Goal: Navigation & Orientation: Understand site structure

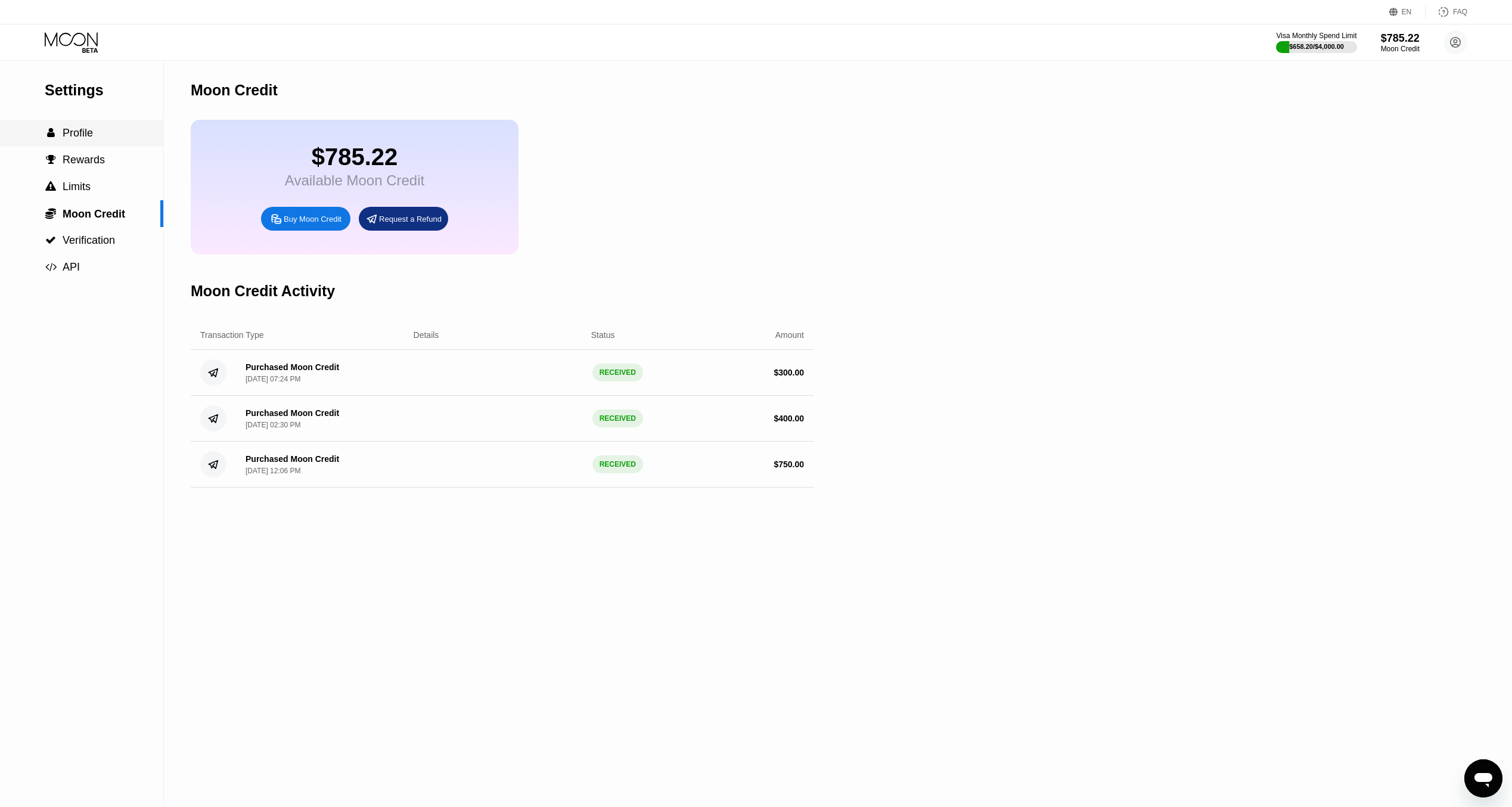
click at [101, 140] on div " Profile" at bounding box center [81, 133] width 164 height 13
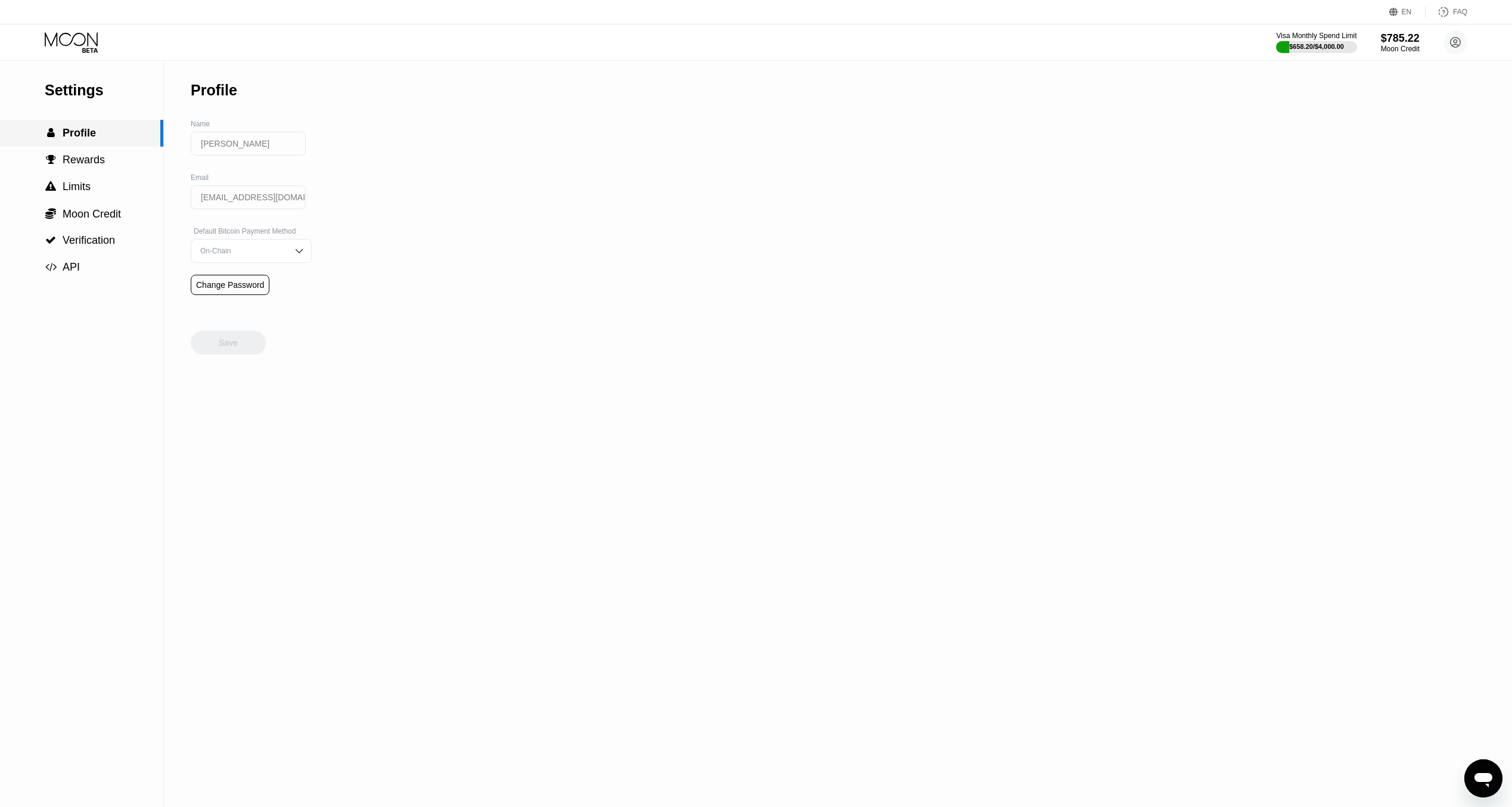
drag, startPoint x: 103, startPoint y: 148, endPoint x: 101, endPoint y: 154, distance: 6.3
click at [103, 146] on div " Profile" at bounding box center [81, 133] width 164 height 27
click at [102, 163] on div " Rewards" at bounding box center [81, 160] width 164 height 13
click at [101, 186] on div " Limits" at bounding box center [81, 187] width 164 height 13
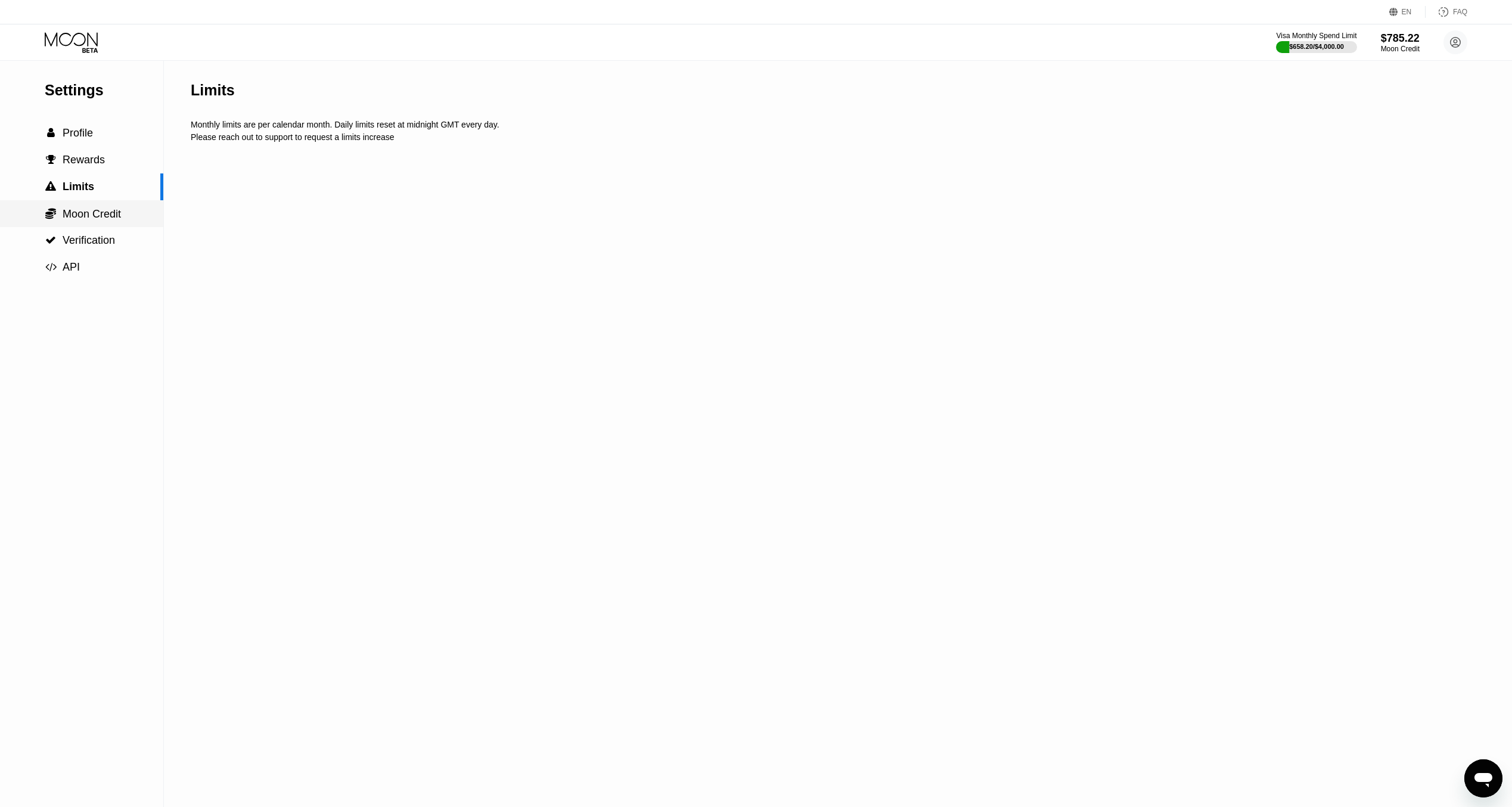
click at [103, 218] on span "Moon Credit" at bounding box center [91, 214] width 59 height 12
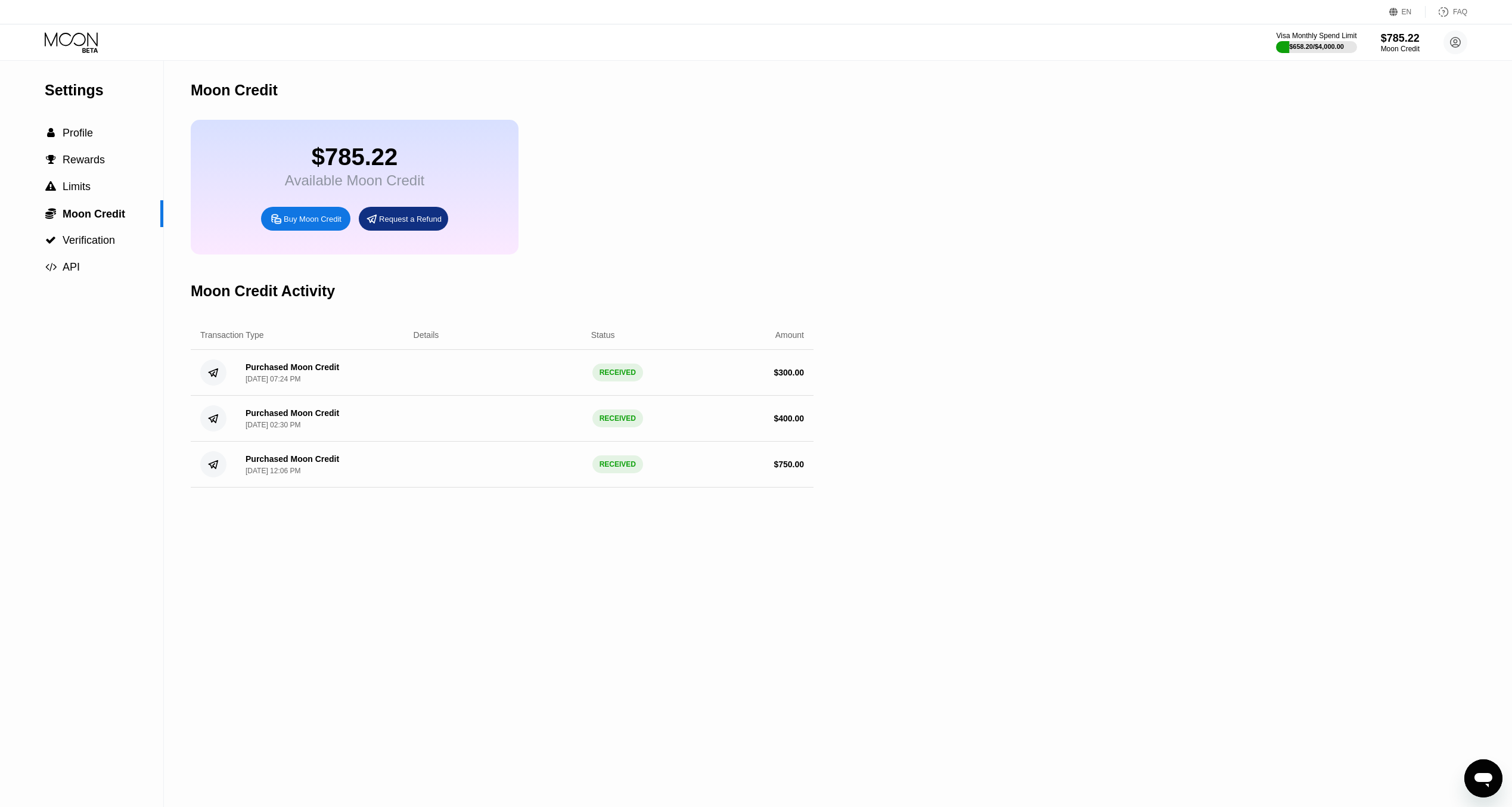
click at [80, 43] on icon at bounding box center [72, 42] width 56 height 21
